Goal: Task Accomplishment & Management: Manage account settings

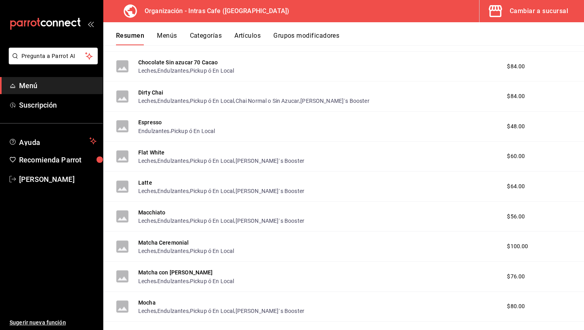
scroll to position [271, 0]
click at [149, 181] on button "Latte" at bounding box center [145, 182] width 14 height 8
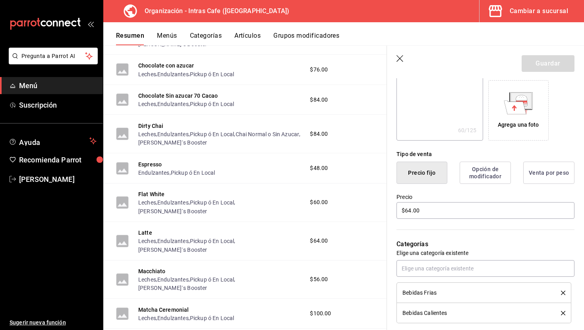
scroll to position [127, 0]
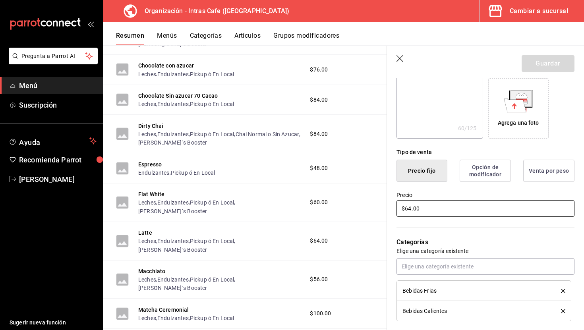
click at [435, 215] on input "$64.00" at bounding box center [486, 208] width 178 height 17
type textarea "x"
type input "$6.00"
type textarea "x"
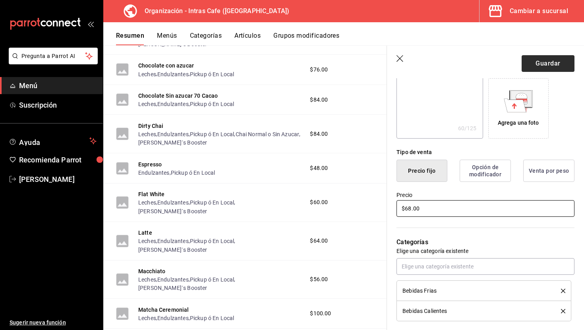
type input "$68.00"
click at [554, 60] on button "Guardar" at bounding box center [548, 63] width 53 height 17
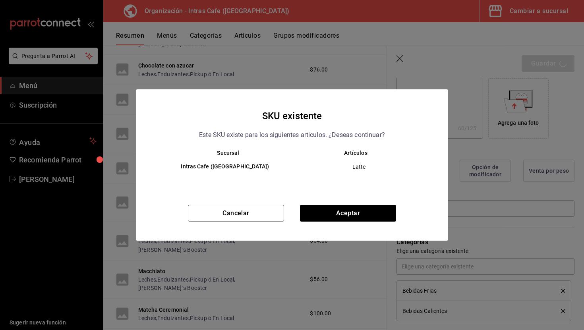
click at [356, 204] on div "SKU existente Este SKU existe para los siguientes articulos. ¿Deseas continuar?…" at bounding box center [292, 164] width 312 height 151
click at [356, 205] on button "Aceptar" at bounding box center [348, 213] width 96 height 17
type textarea "x"
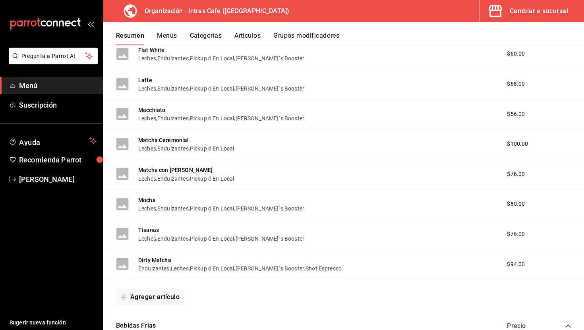
scroll to position [374, 0]
click at [152, 201] on button "Mocha" at bounding box center [146, 200] width 17 height 8
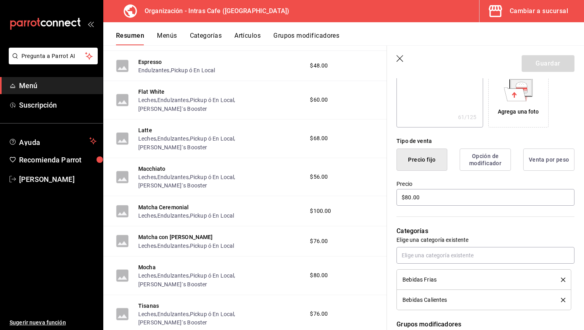
scroll to position [138, 0]
click at [429, 204] on input "$80.00" at bounding box center [486, 197] width 178 height 17
type textarea "x"
type input "$7.00"
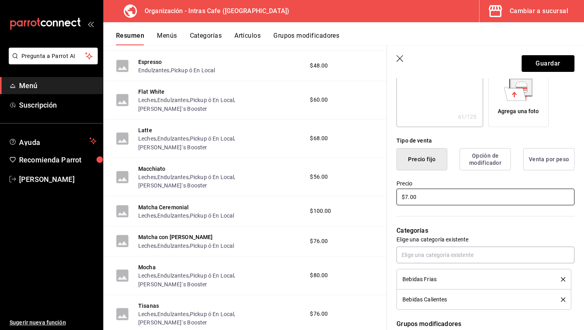
type textarea "x"
type input "$78.00"
type textarea "x"
type input "$7.00"
type textarea "x"
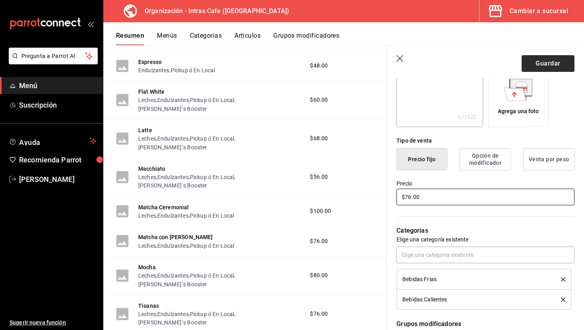
type input "$76.00"
click at [541, 69] on button "Guardar" at bounding box center [548, 63] width 53 height 17
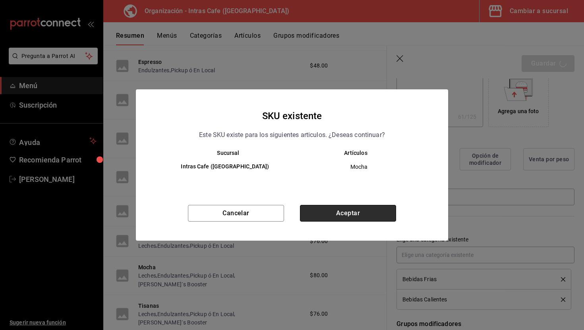
click at [364, 211] on button "Aceptar" at bounding box center [348, 213] width 96 height 17
type textarea "x"
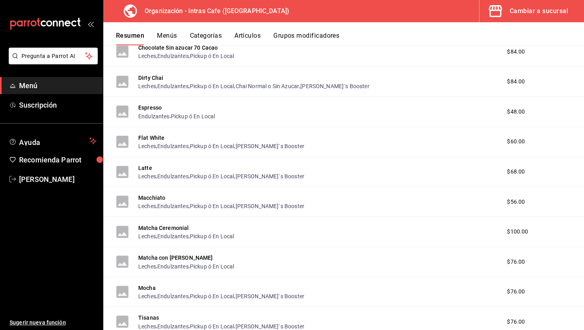
scroll to position [287, 0]
drag, startPoint x: 510, startPoint y: 173, endPoint x: 533, endPoint y: 173, distance: 22.7
click at [532, 173] on div "$68.00" at bounding box center [524, 171] width 51 height 8
click at [531, 173] on div "$68.00" at bounding box center [524, 171] width 51 height 8
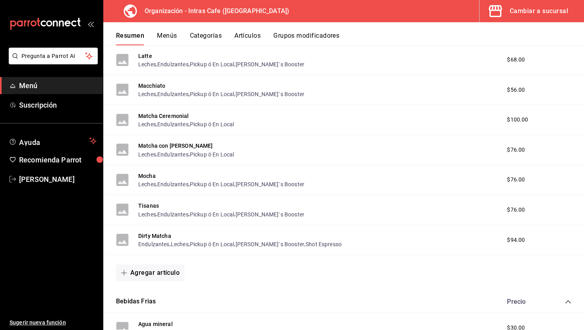
scroll to position [399, 0]
click at [167, 116] on button "Matcha Ceremonial" at bounding box center [163, 115] width 51 height 8
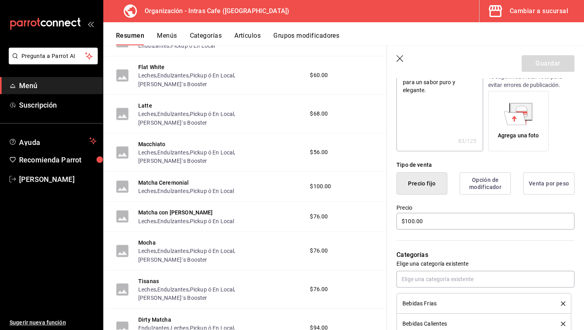
scroll to position [114, 0]
click at [409, 223] on input "$100.00" at bounding box center [486, 221] width 178 height 17
type textarea "x"
type input "$1.00"
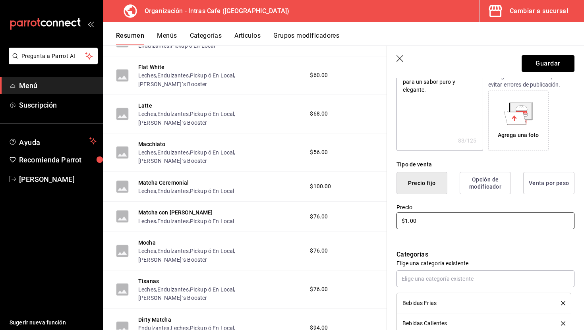
type textarea "x"
type input "$11.00"
type textarea "x"
type input "$110.00"
click at [573, 58] on button "Guardar" at bounding box center [548, 63] width 53 height 17
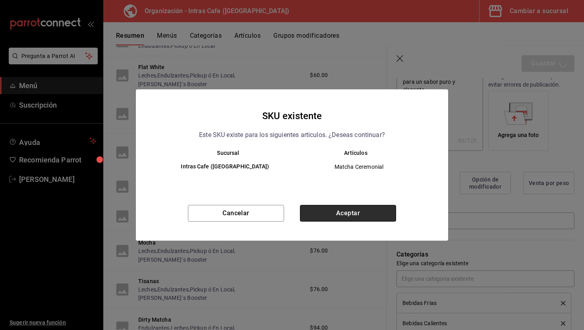
click at [337, 218] on button "Aceptar" at bounding box center [348, 213] width 96 height 17
type textarea "x"
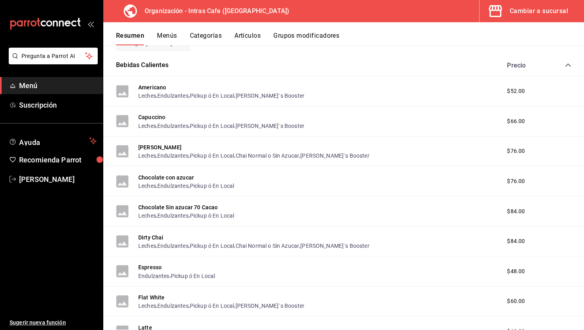
scroll to position [134, 0]
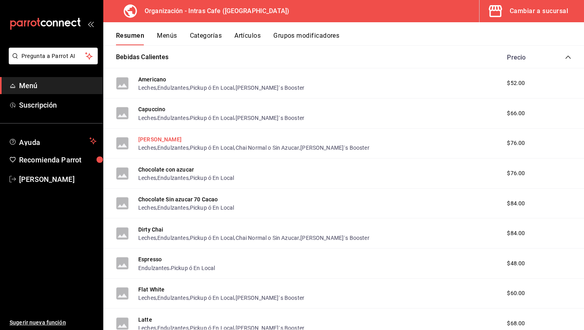
click at [155, 139] on button "[PERSON_NAME]" at bounding box center [159, 140] width 43 height 8
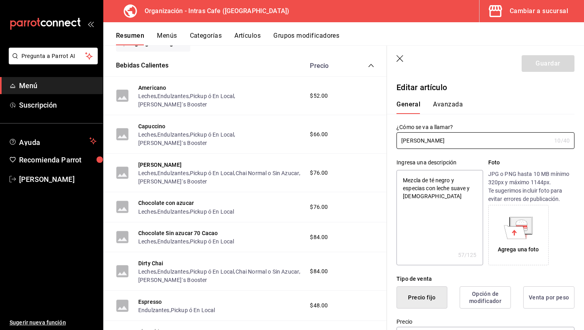
type textarea "x"
type input "$76.00"
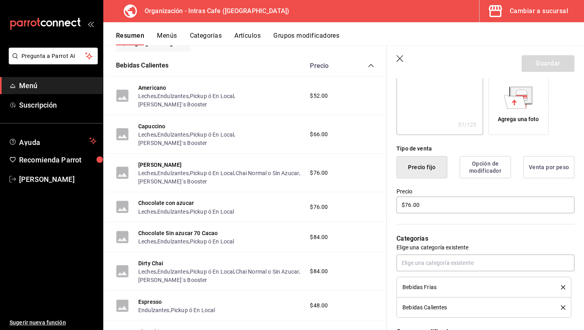
scroll to position [149, 0]
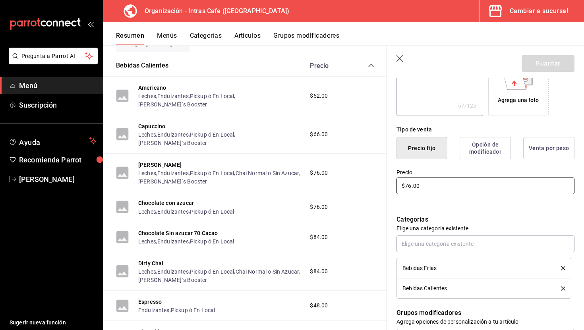
click at [430, 190] on input "$76.00" at bounding box center [486, 186] width 178 height 17
type textarea "x"
type input "$8.00"
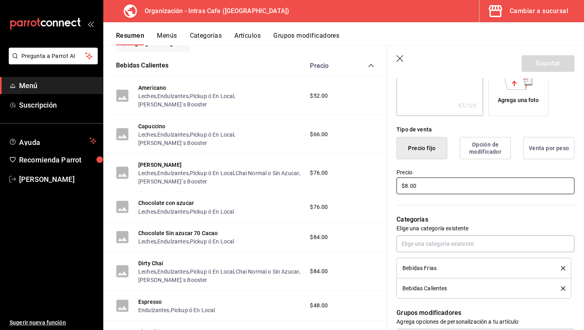
type textarea "x"
type input "$80.00"
click at [535, 70] on button "Guardar" at bounding box center [548, 63] width 53 height 17
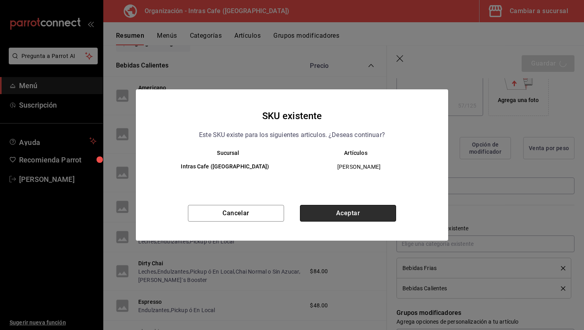
click at [378, 214] on button "Aceptar" at bounding box center [348, 213] width 96 height 17
type textarea "x"
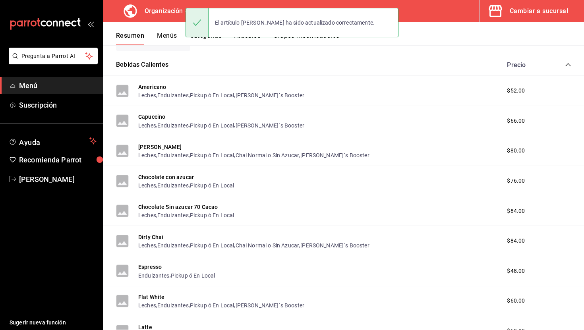
scroll to position [158, 0]
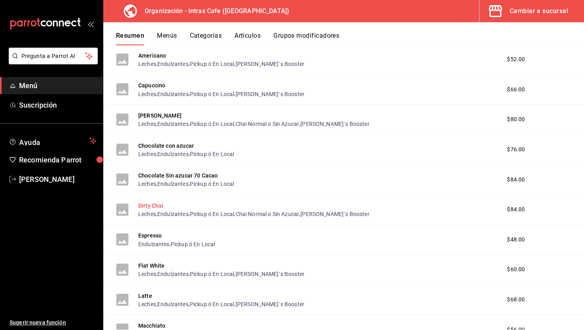
click at [160, 207] on button "Dirty Chai" at bounding box center [150, 206] width 25 height 8
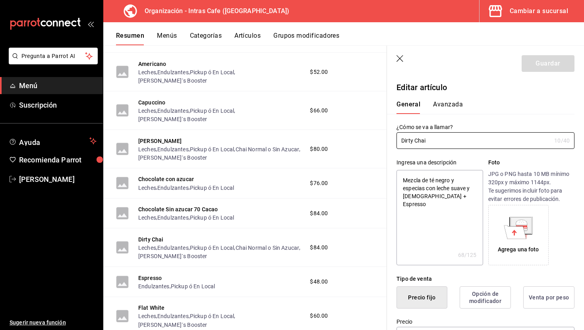
scroll to position [130, 0]
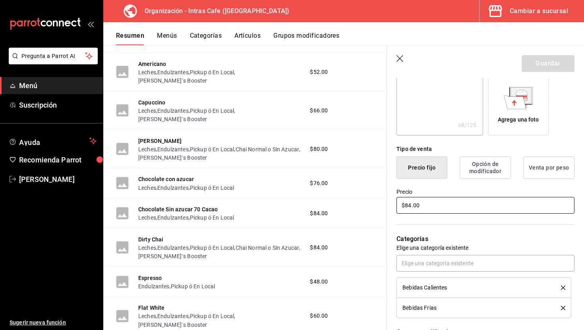
click at [431, 204] on input "$84.00" at bounding box center [486, 205] width 178 height 17
type textarea "x"
type input "$9.00"
type textarea "x"
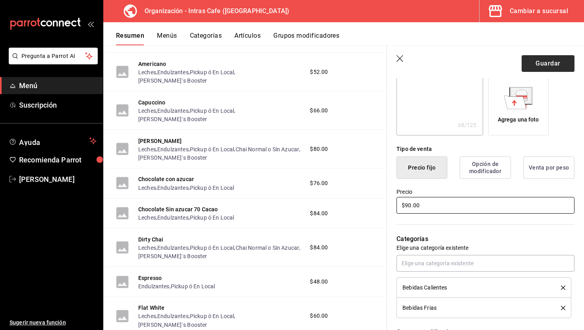
type input "$90.00"
click at [543, 64] on button "Guardar" at bounding box center [548, 63] width 53 height 17
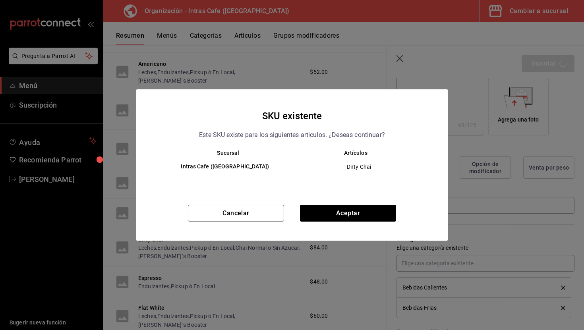
click at [338, 235] on div "Cancelar Aceptar" at bounding box center [292, 223] width 312 height 36
click at [354, 213] on button "Aceptar" at bounding box center [348, 213] width 96 height 17
type textarea "x"
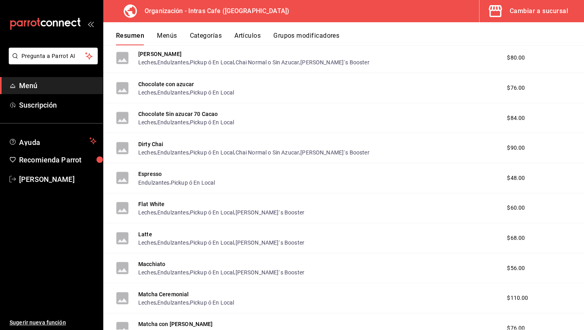
scroll to position [218, 0]
